Goal: Feedback & Contribution: Submit feedback/report problem

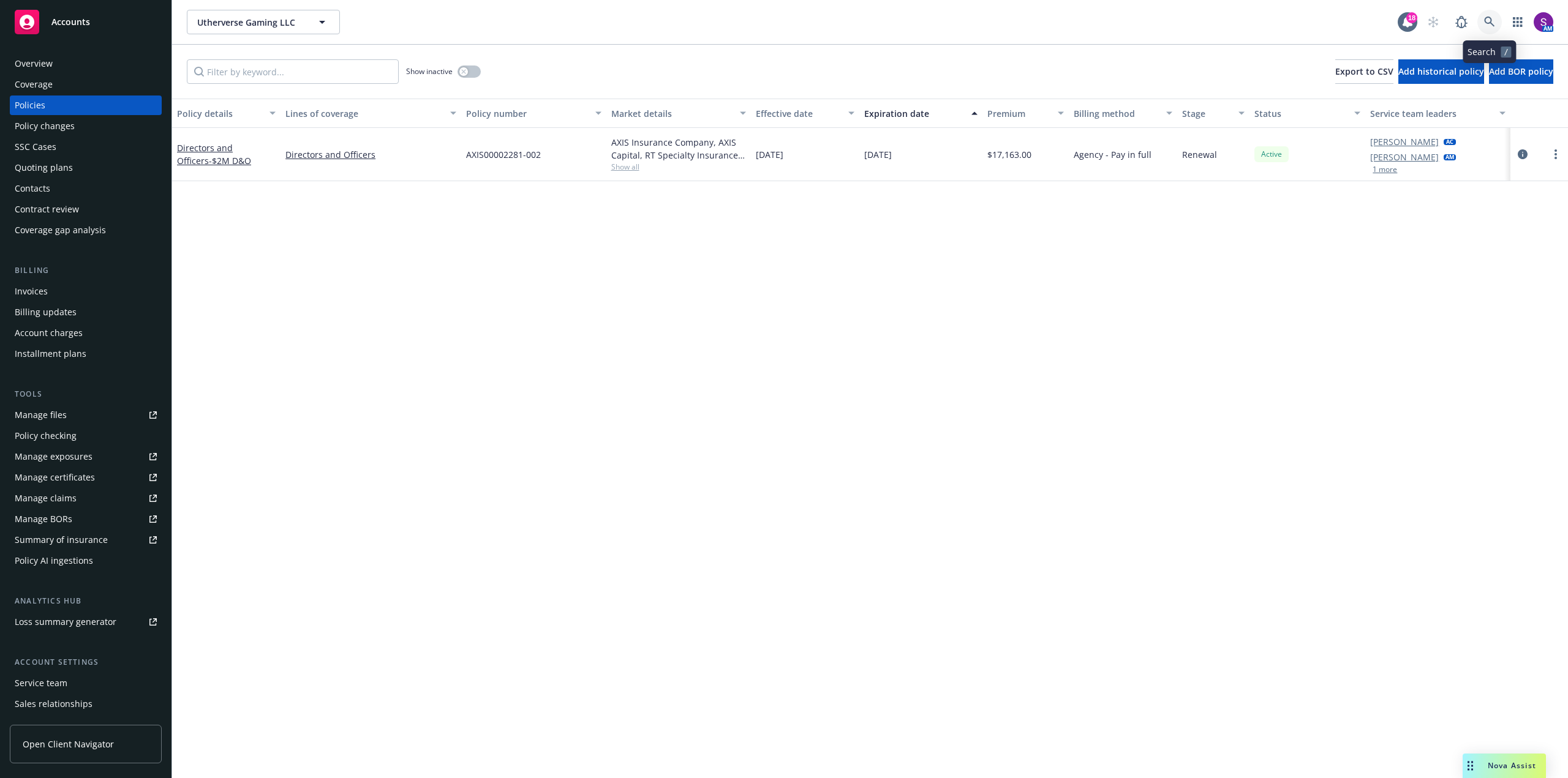
click at [1487, 24] on icon at bounding box center [1489, 21] width 11 height 11
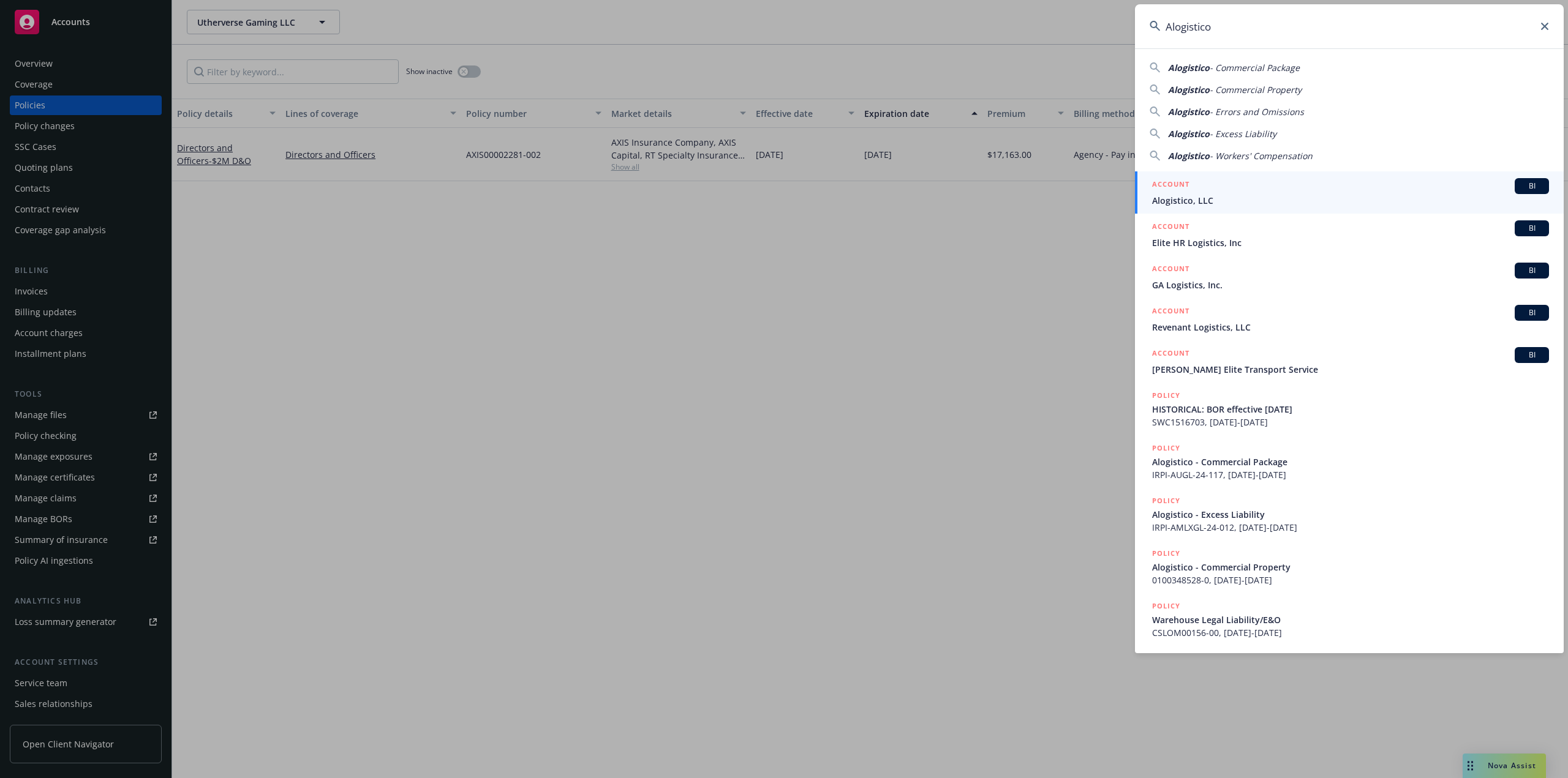
type input "Alogistico"
click at [1228, 201] on span "Alogistico, LLC" at bounding box center [1350, 200] width 397 height 13
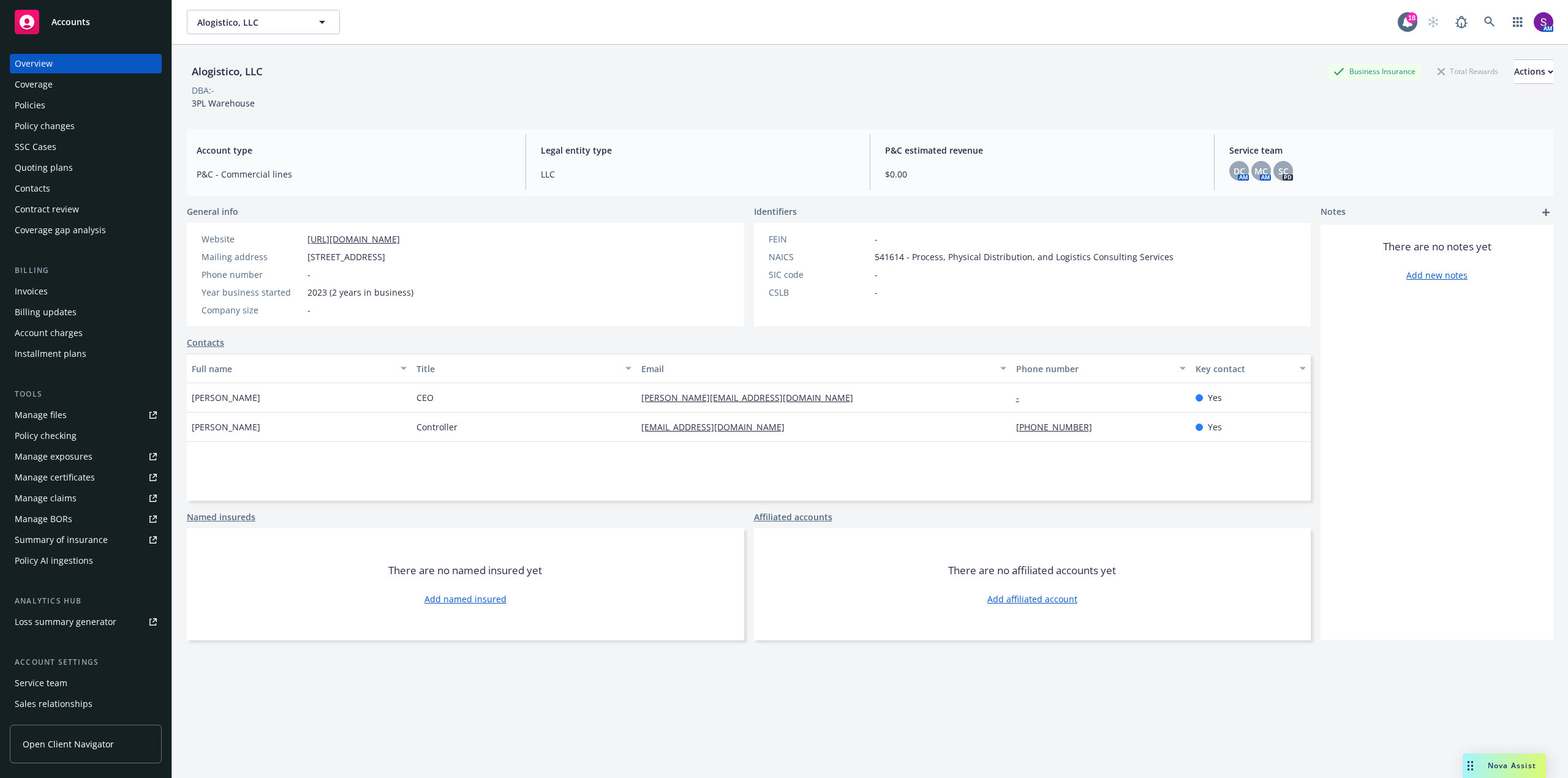
click at [45, 108] on div "Policies" at bounding box center [86, 105] width 142 height 20
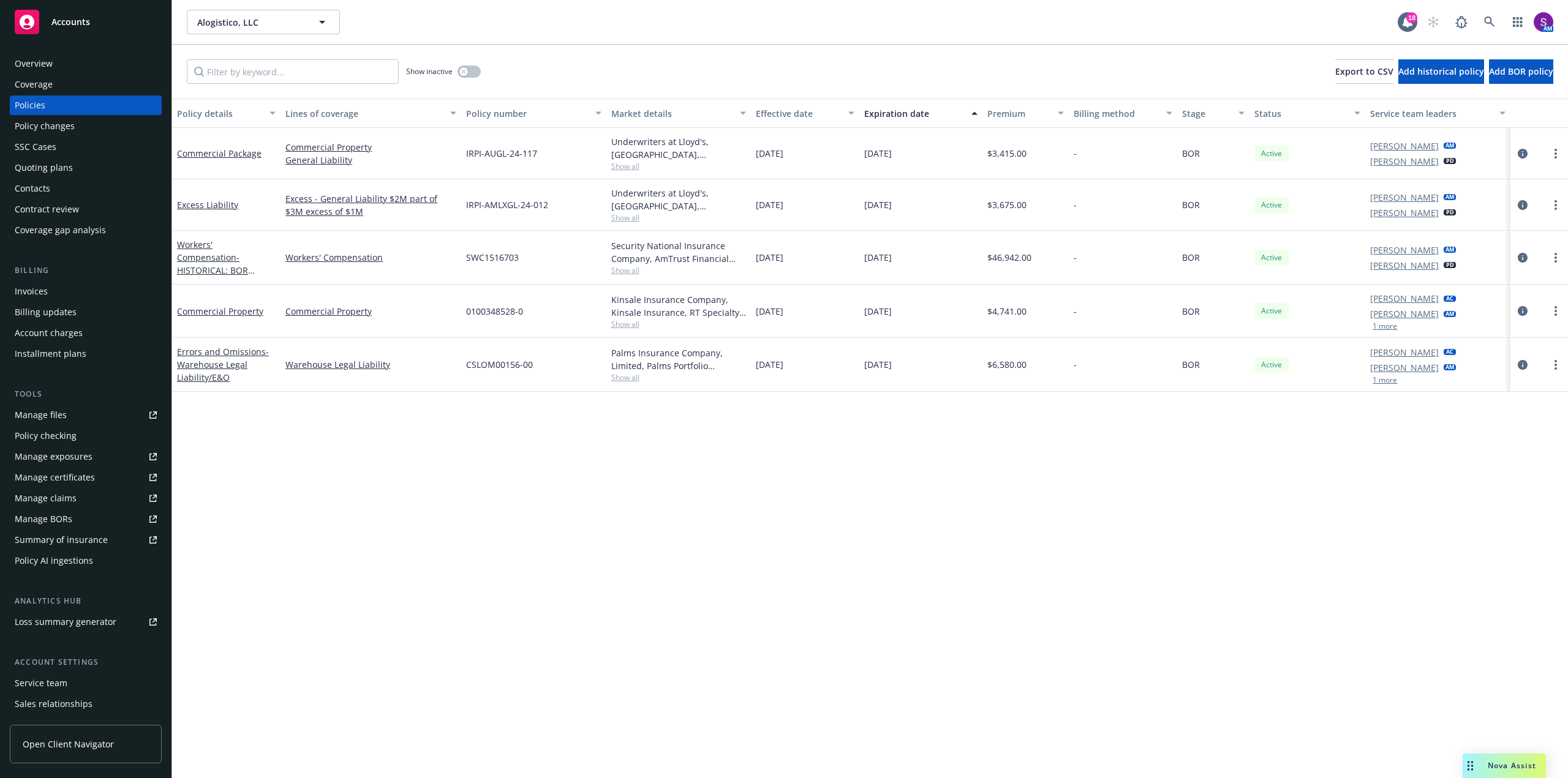
click at [63, 166] on div "Quoting plans" at bounding box center [44, 168] width 58 height 20
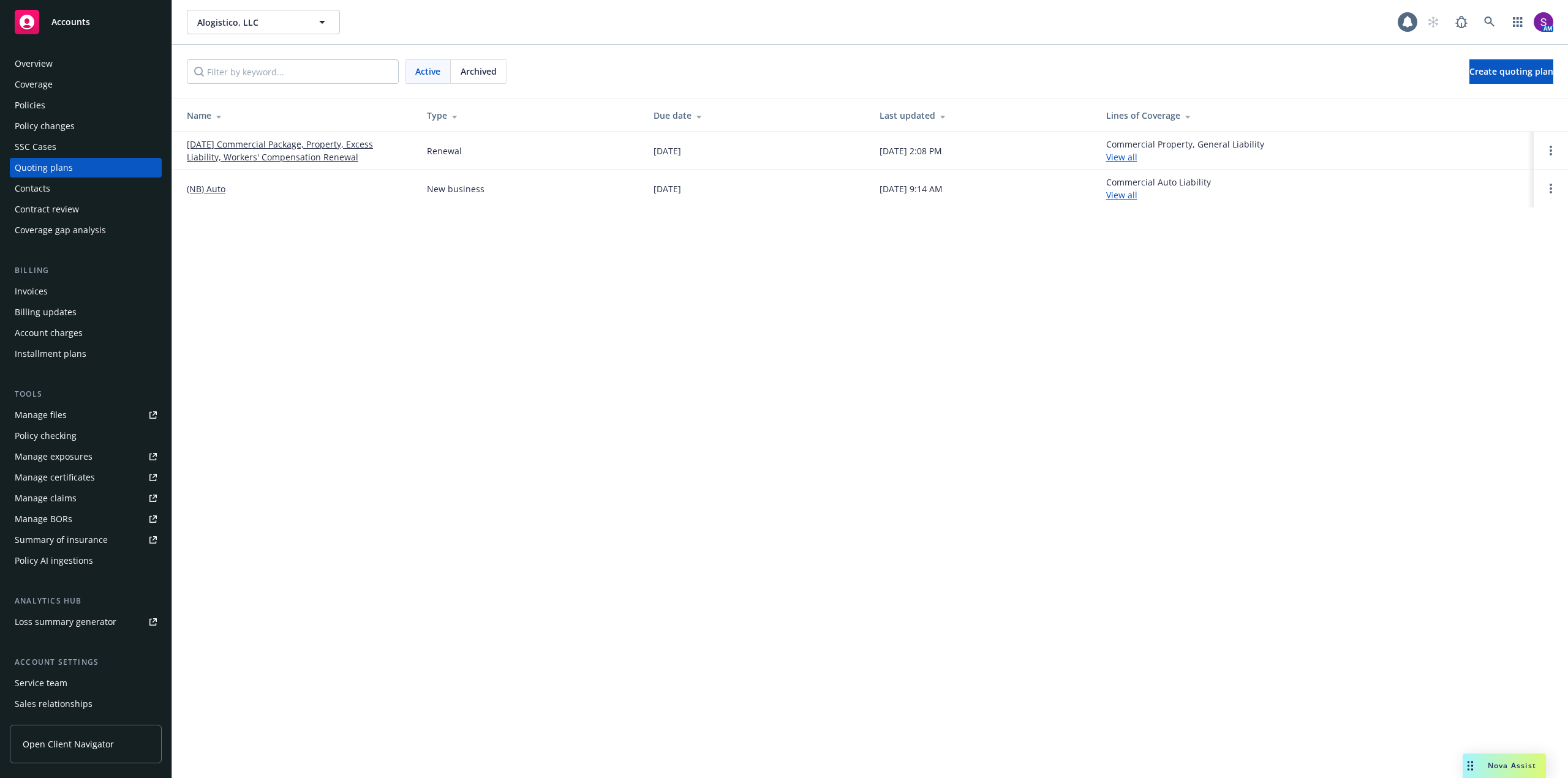
click at [303, 152] on link "[DATE] Commercial Package, Property, Excess Liability, Workers' Compensation Re…" at bounding box center [297, 151] width 221 height 26
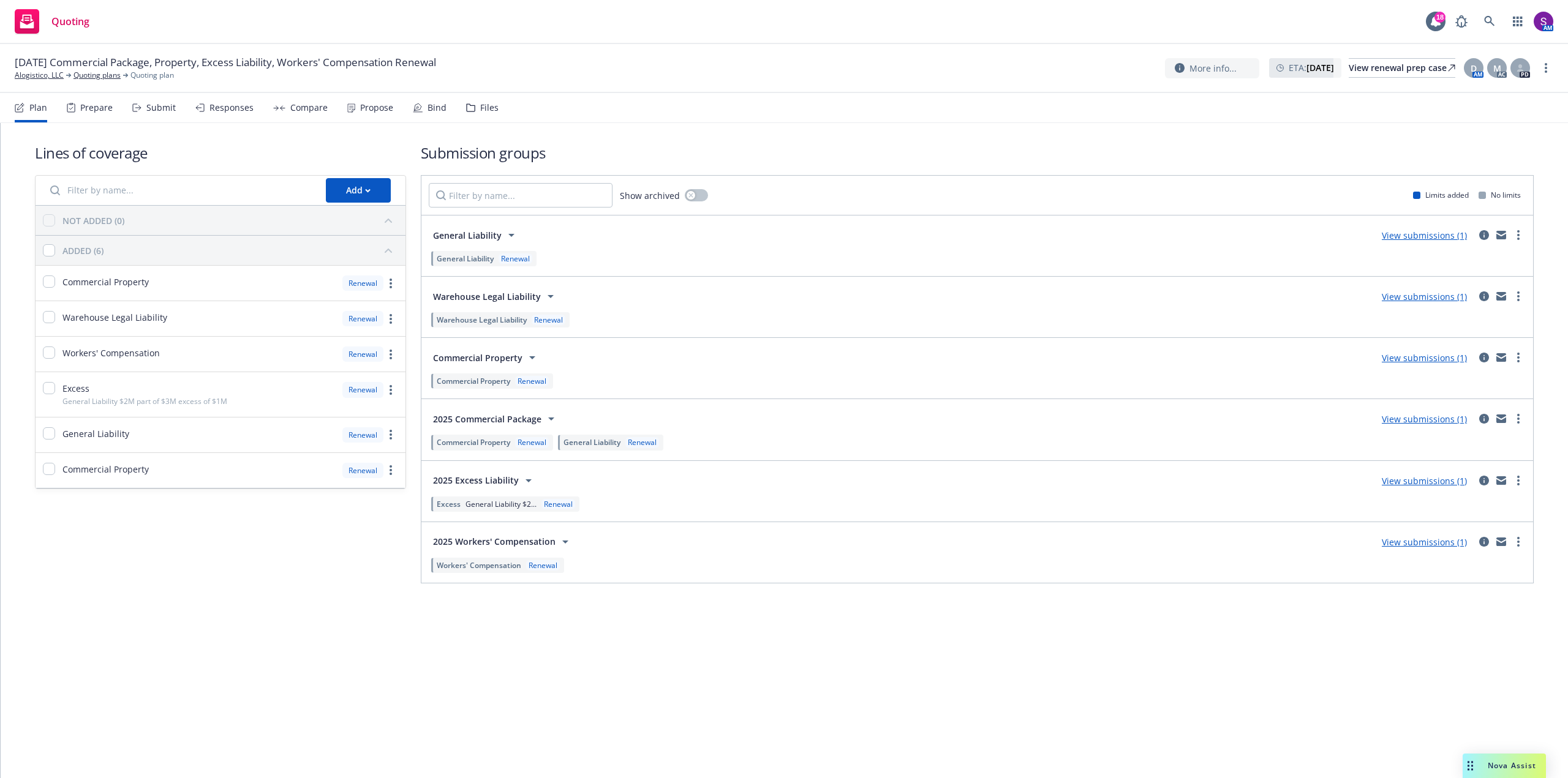
click at [374, 107] on div "Propose" at bounding box center [377, 107] width 33 height 10
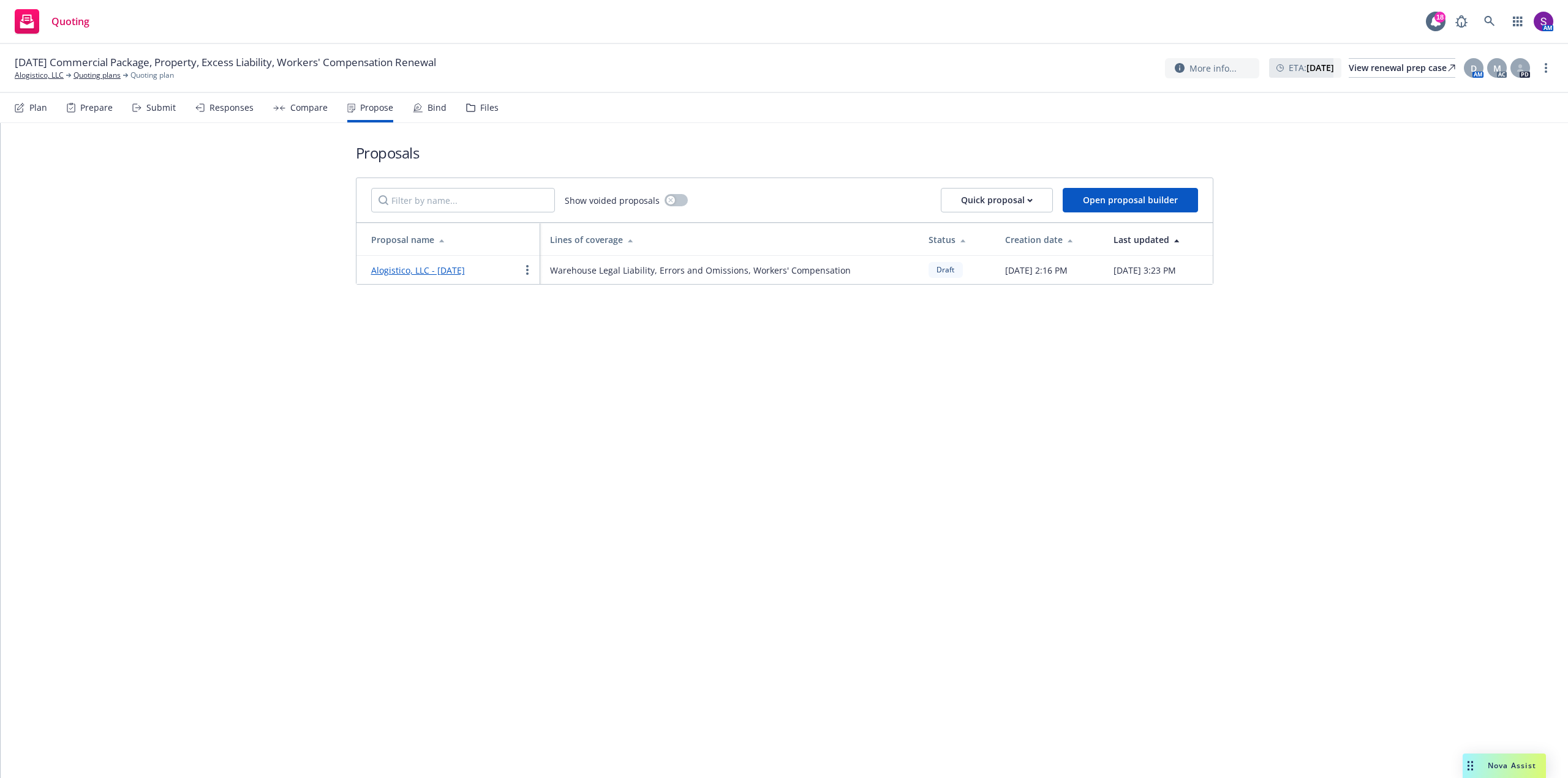
click at [444, 274] on link "Alogistico, LLC - [DATE]" at bounding box center [418, 270] width 94 height 12
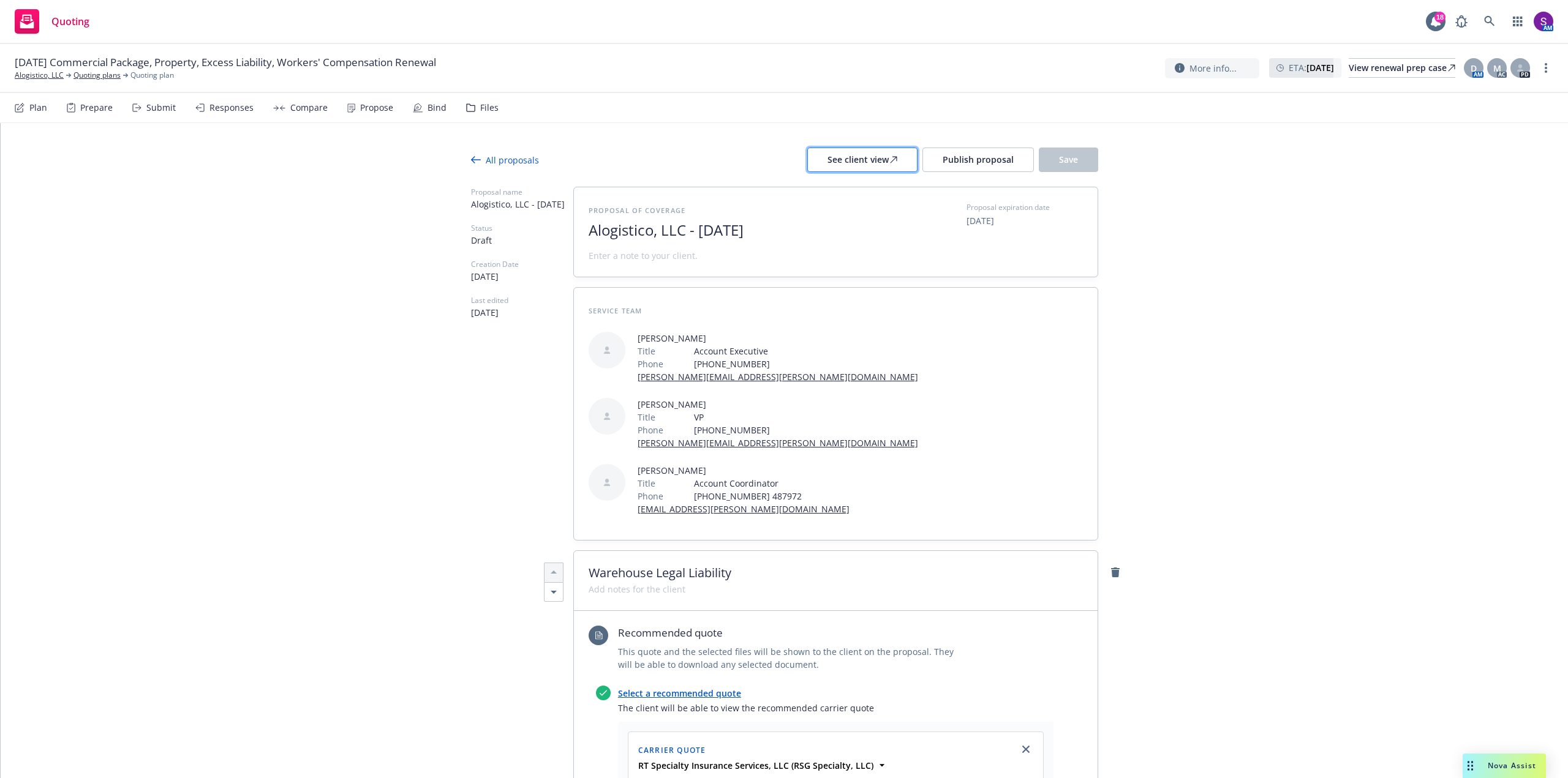
click at [859, 162] on div "See client view" at bounding box center [862, 160] width 70 height 24
type textarea "x"
click at [1490, 18] on icon at bounding box center [1489, 21] width 10 height 10
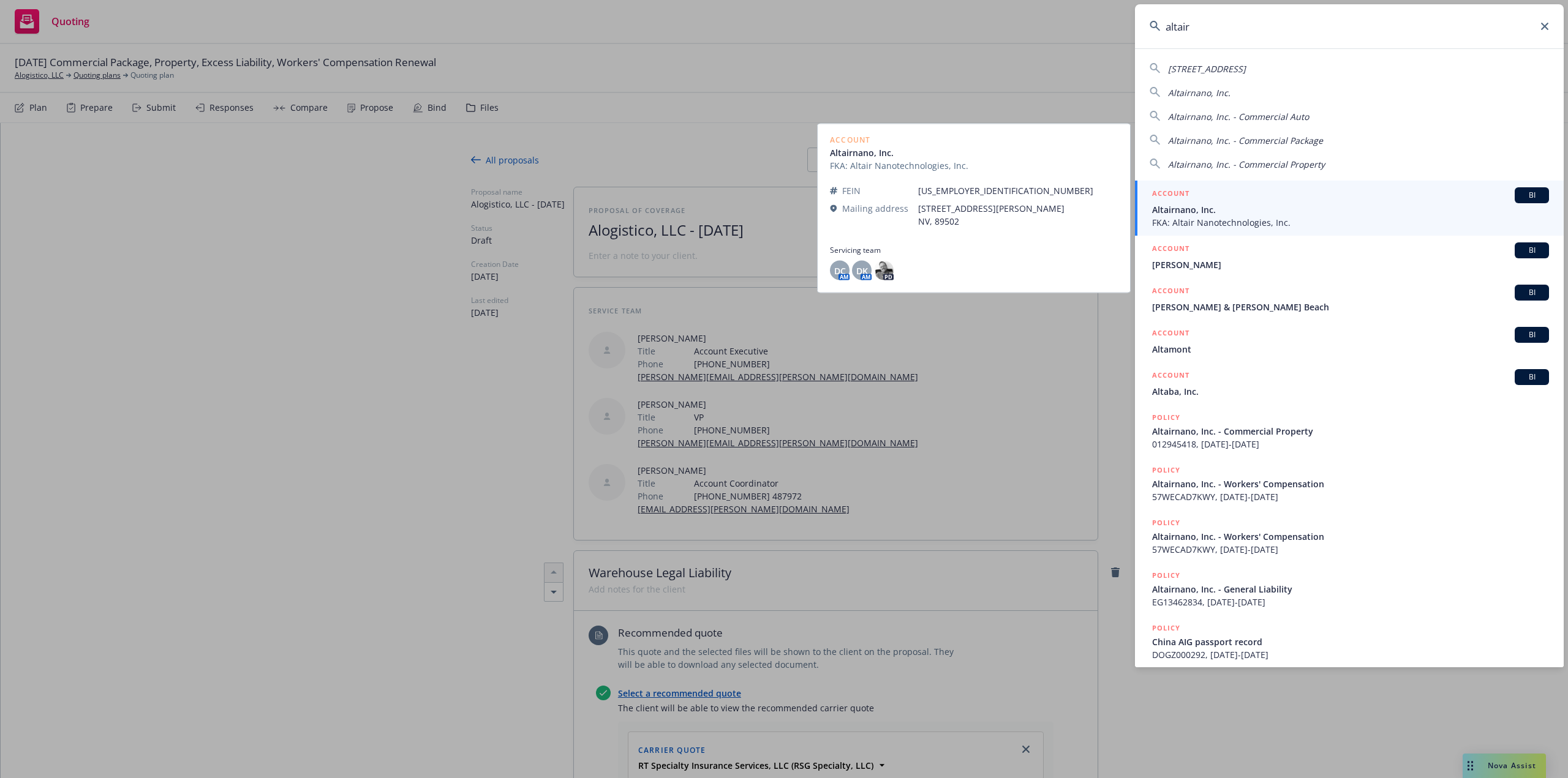
type input "altair"
click at [1203, 210] on span "Altairnano, Inc." at bounding box center [1350, 209] width 397 height 13
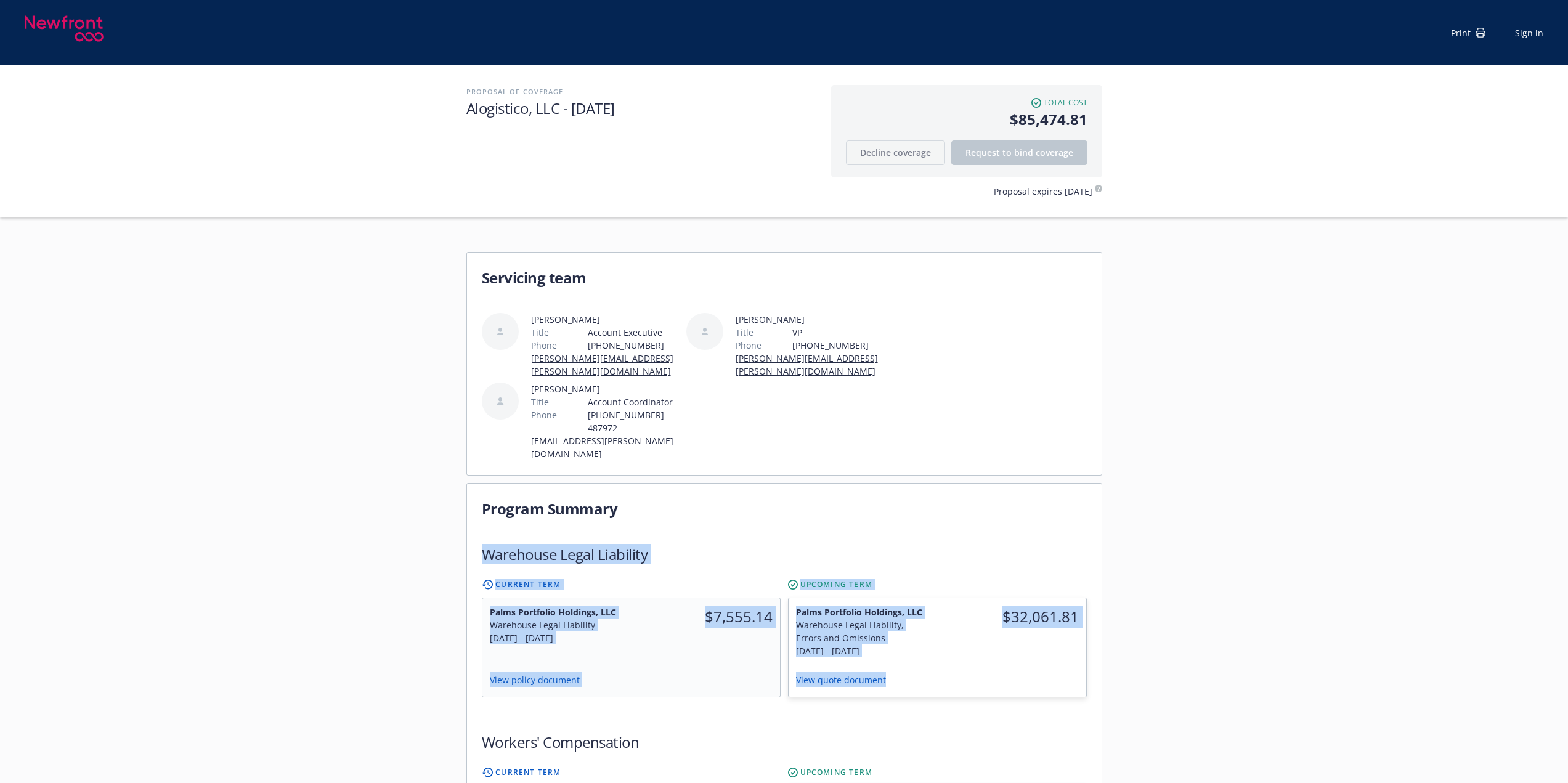
click at [936, 715] on div "Program Summary Warehouse Legal Liability Current Term Palms Portfolio Holdings…" at bounding box center [785, 735] width 635 height 504
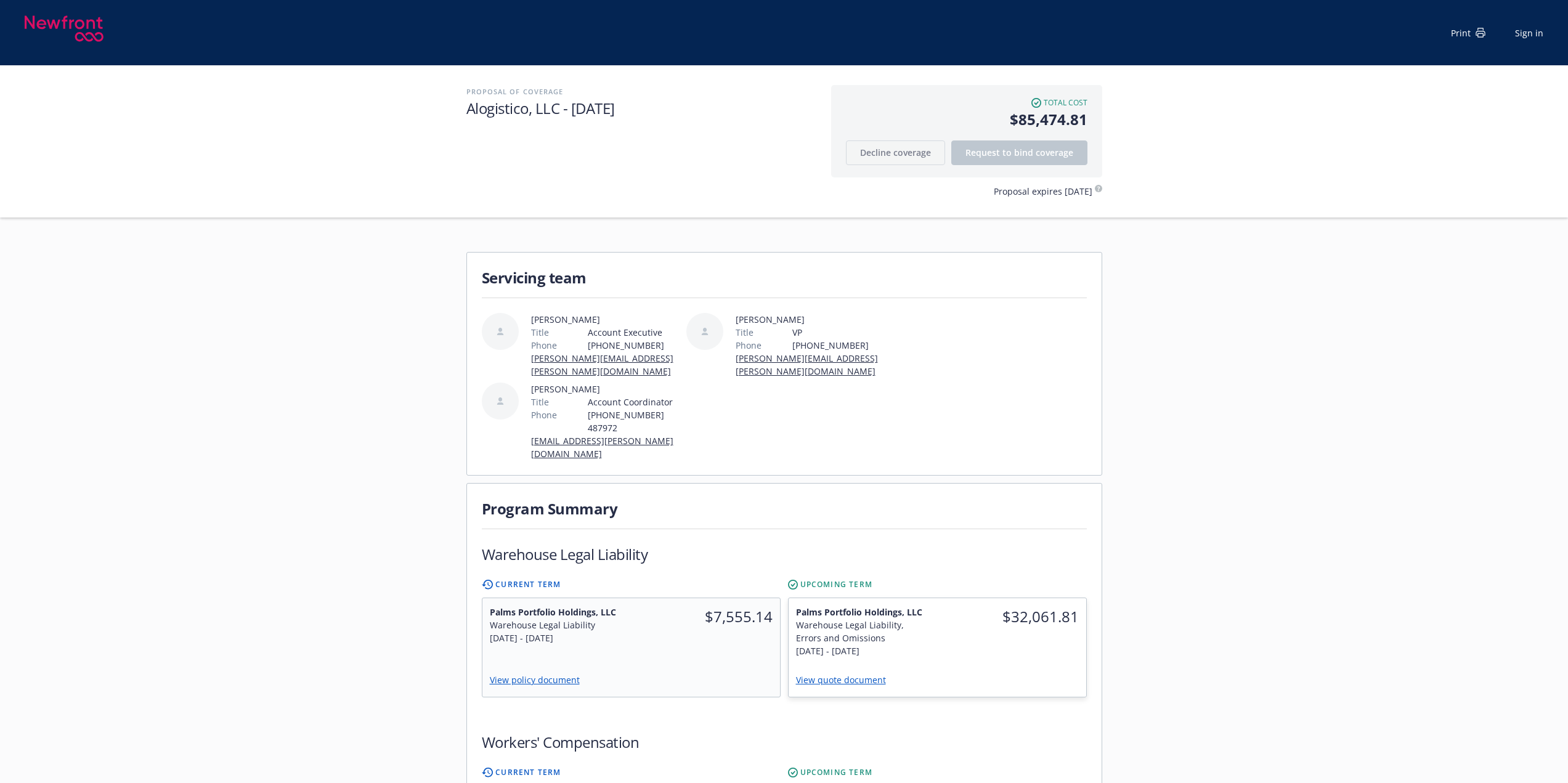
click at [1016, 390] on div "Daniel Campbell Title Account Executive Phone (415) 429-6385 daniel.campbell@ne…" at bounding box center [784, 379] width 605 height 162
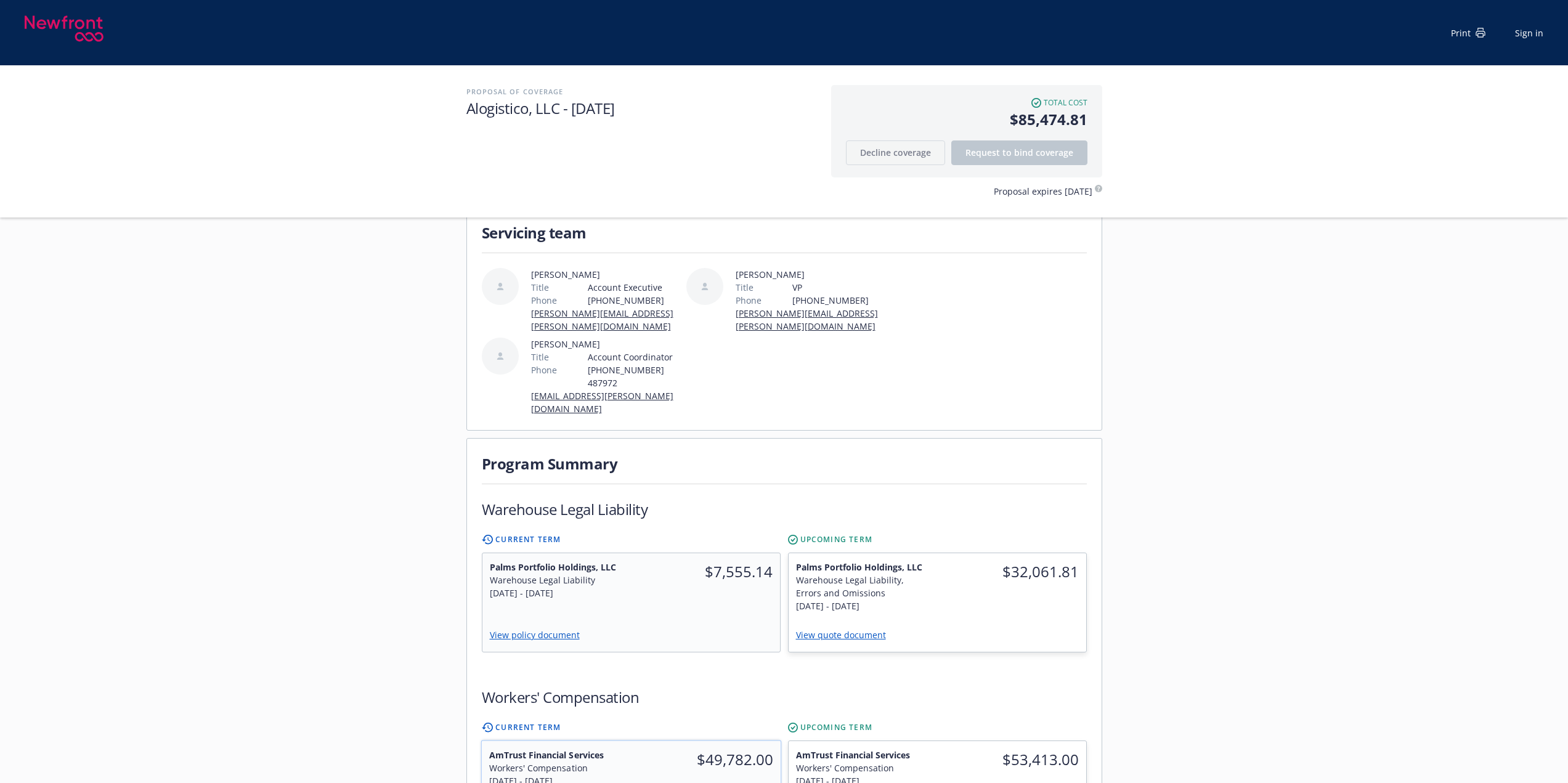
scroll to position [308, 0]
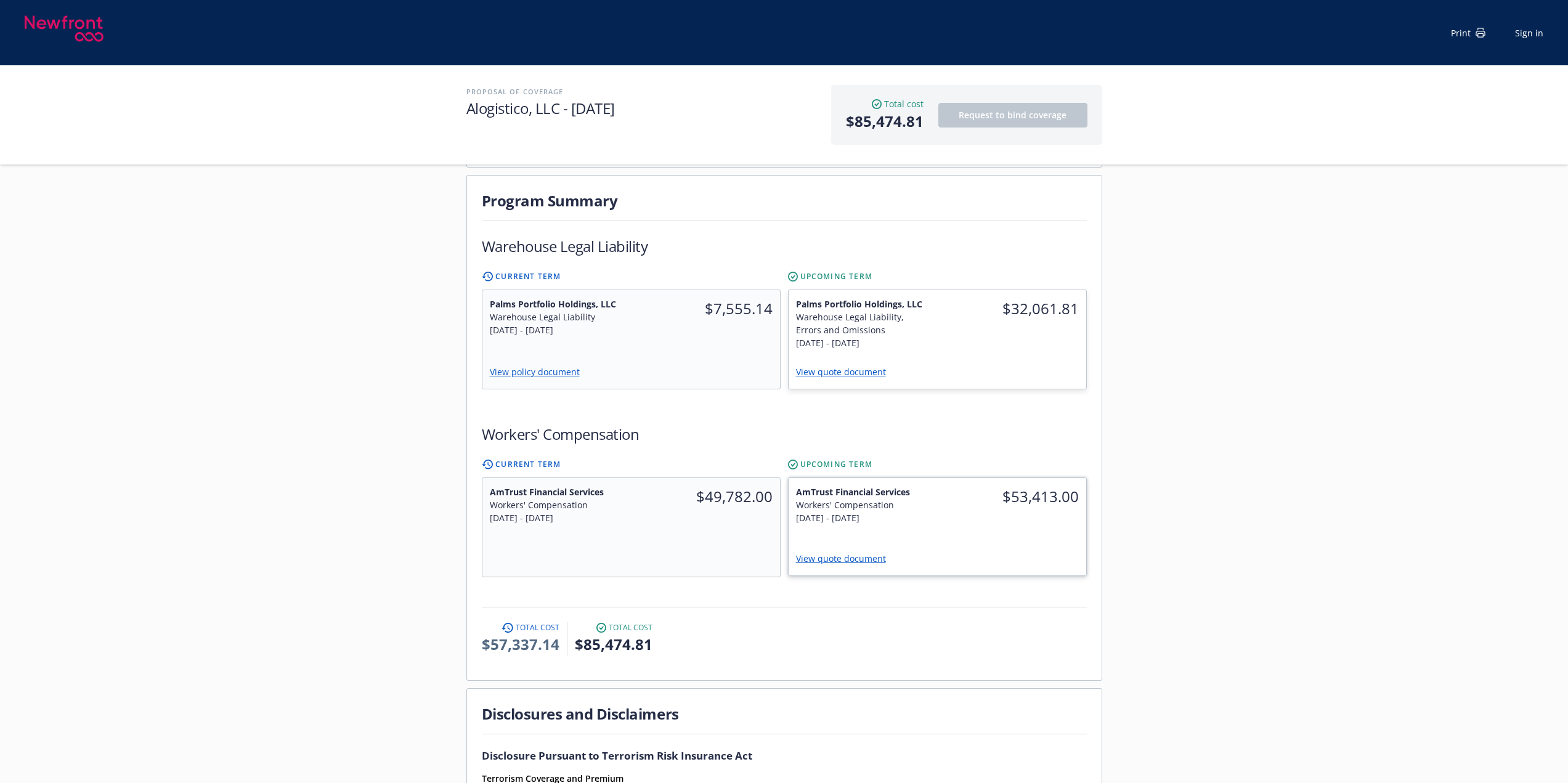
click at [837, 553] on link "View quote document" at bounding box center [846, 559] width 100 height 12
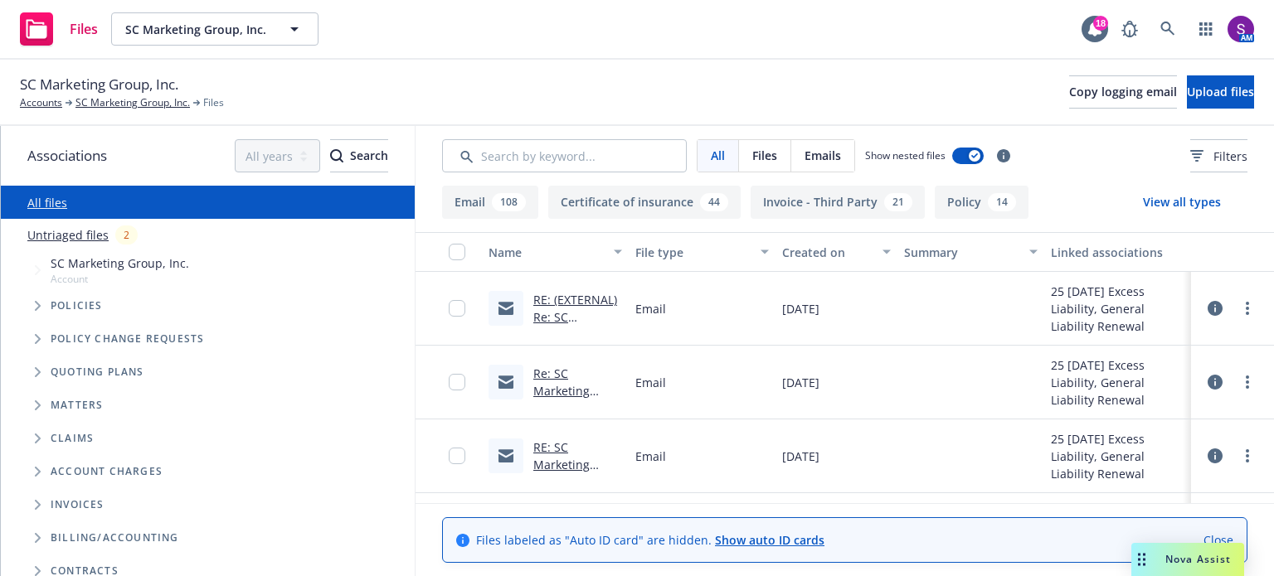
click at [575, 295] on link "RE: (EXTERNAL) Re: SC Marketing Group Inc , Thermal Shipping Solutions - [File …" at bounding box center [575, 369] width 85 height 155
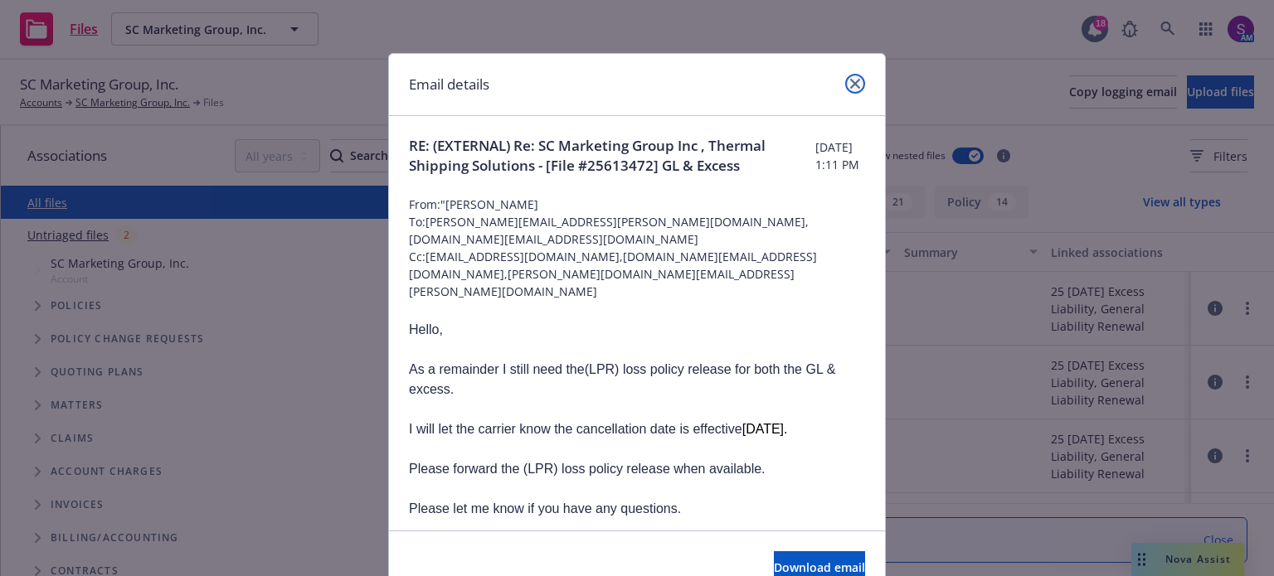
click at [850, 80] on icon "close" at bounding box center [855, 84] width 10 height 10
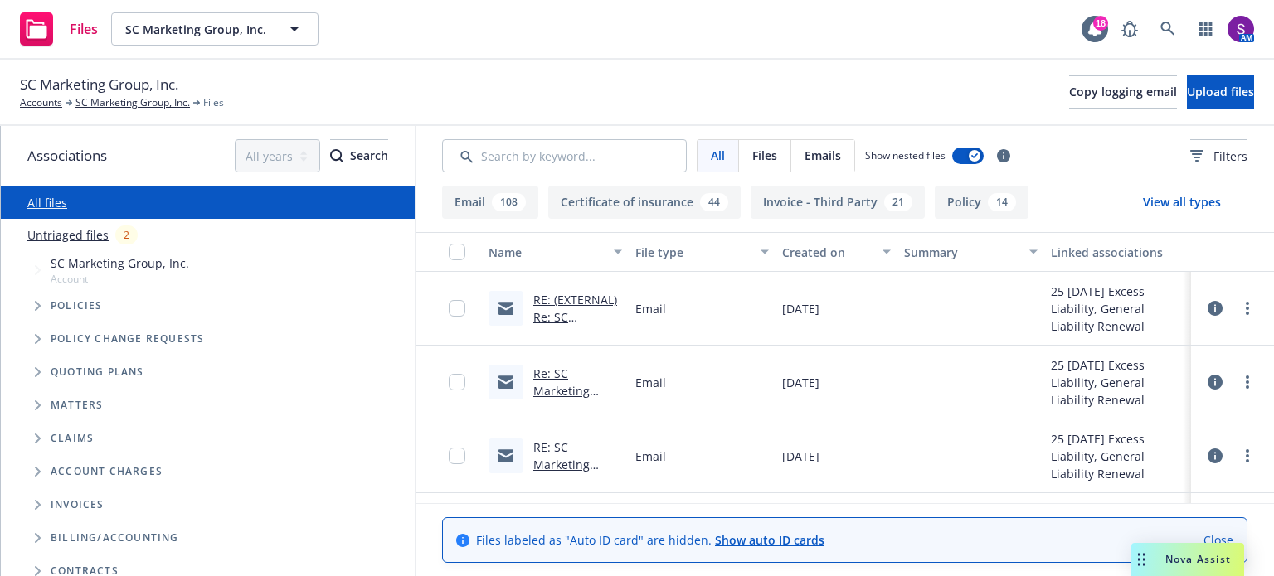
click at [1182, 555] on span "Nova Assist" at bounding box center [1198, 559] width 66 height 14
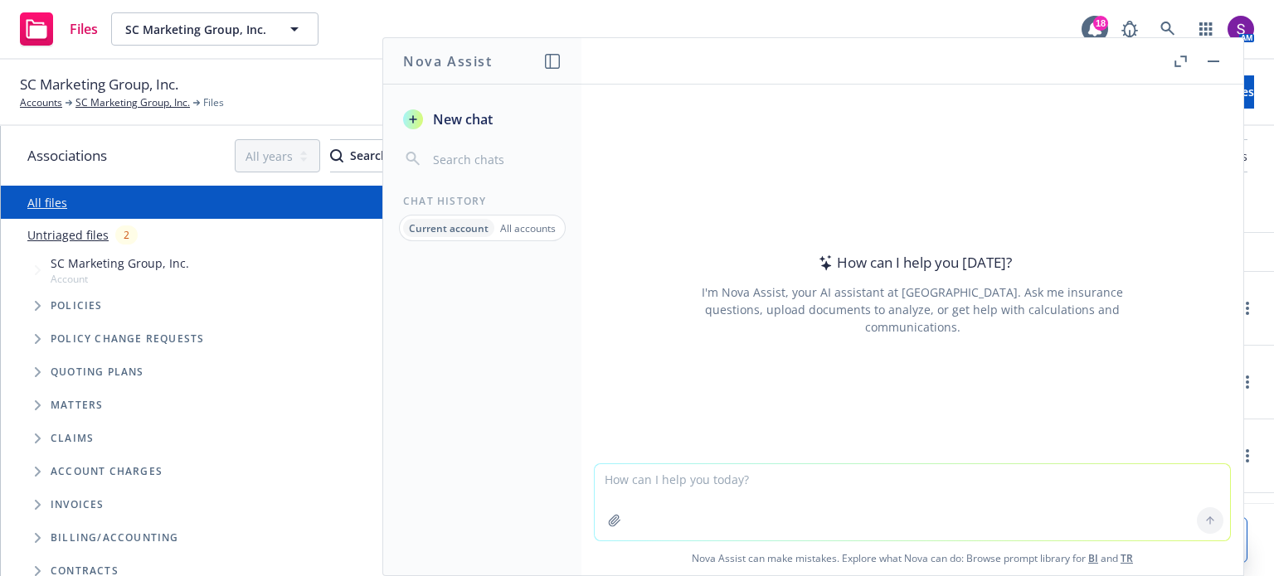
click at [846, 497] on textarea at bounding box center [912, 502] width 635 height 76
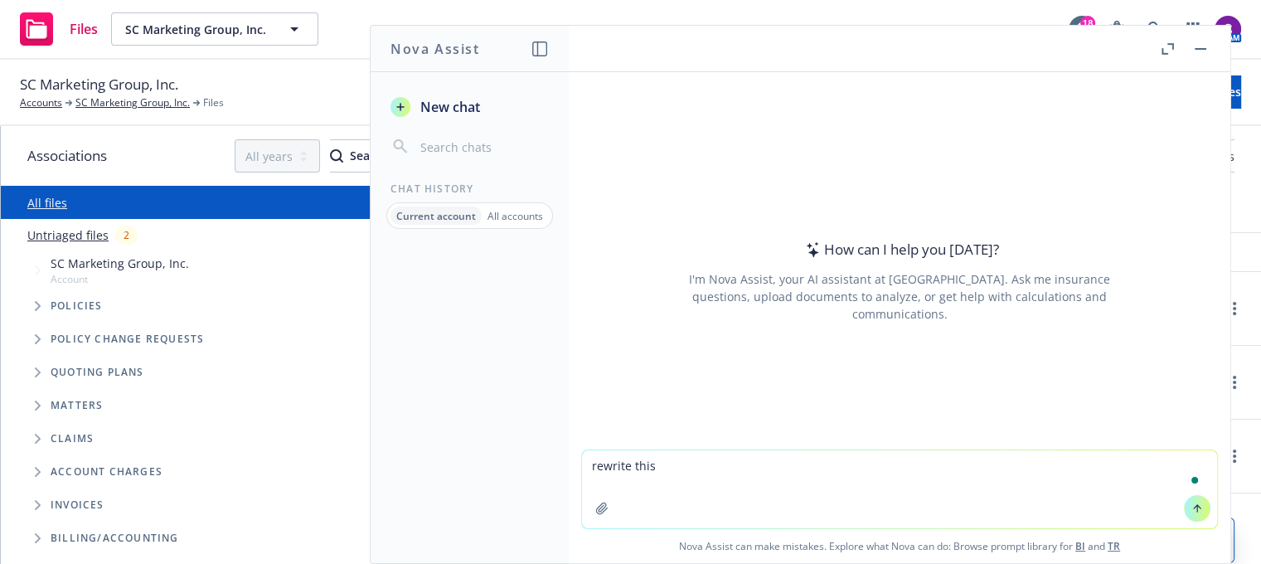
paste textarea "Hi, Thank you we are honored to serve the business insurance needs and will get…"
type textarea "rewrite this Hi, Thank you we are honored to serve the business insurance needs…"
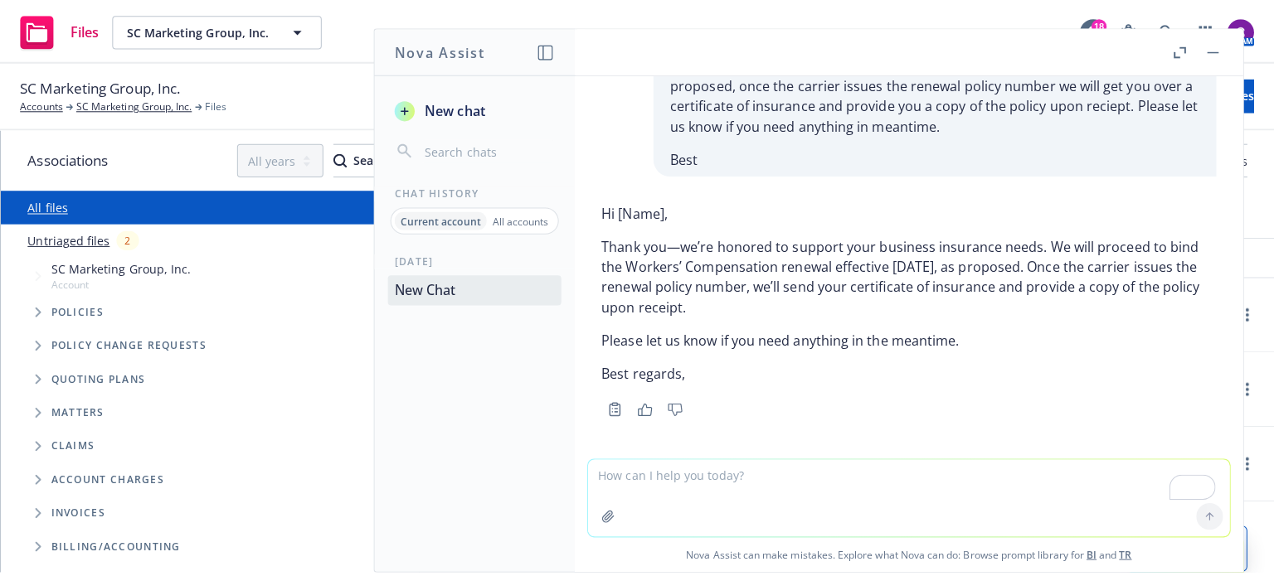
scroll to position [61, 0]
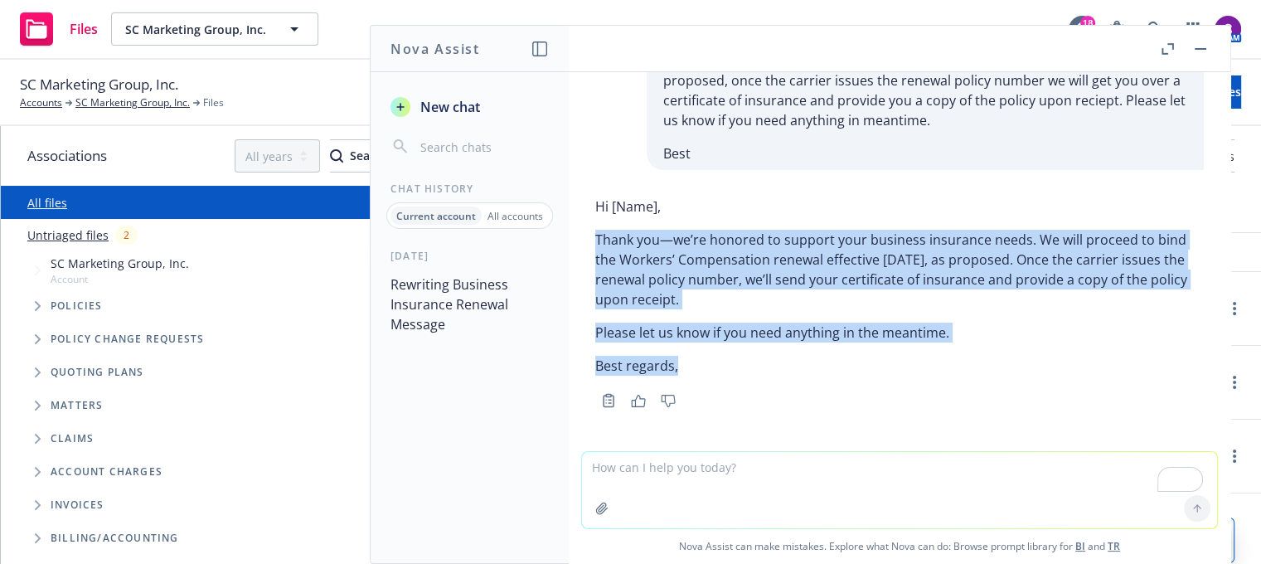
drag, startPoint x: 680, startPoint y: 370, endPoint x: 580, endPoint y: 245, distance: 159.9
click at [580, 245] on div "rewrite this Hi, Thank you we are honored to serve the business insurance needs…" at bounding box center [900, 261] width 662 height 379
copy div "Thank you—we’re honored to support your business insurance needs. We will proce…"
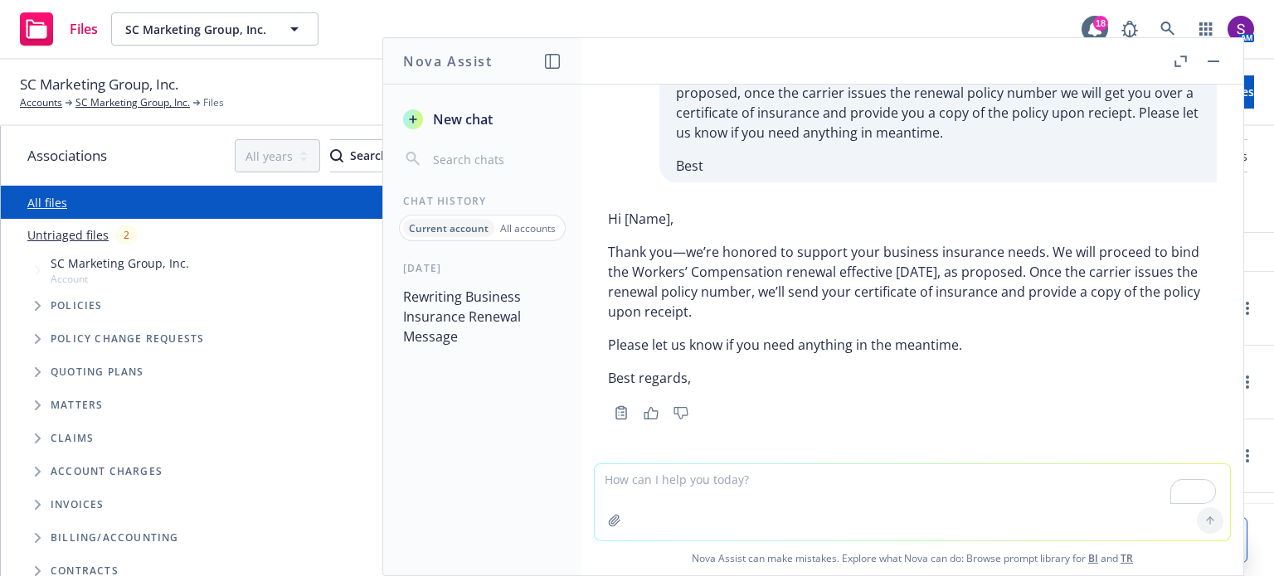
click at [1230, 510] on div "Nova Assist can make mistakes. Explore what Nova can do: Browse prompt library …" at bounding box center [912, 520] width 662 height 112
